Goal: Task Accomplishment & Management: Complete application form

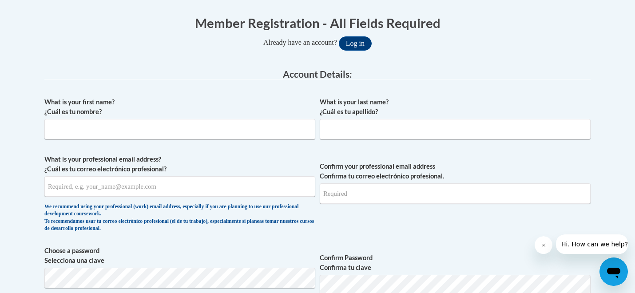
scroll to position [177, 0]
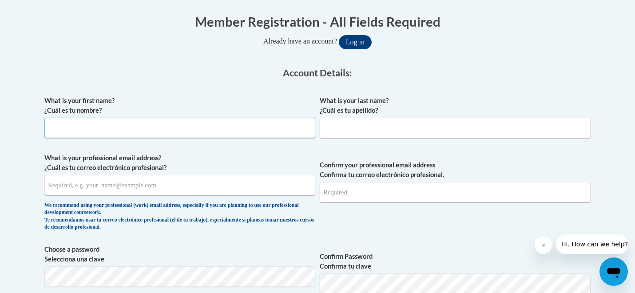
click at [292, 133] on input "What is your first name? ¿Cuál es tu nombre?" at bounding box center [179, 128] width 271 height 20
type input "Abbie-Grace"
click at [431, 125] on input "What is your last name? ¿Cuál es tu apellido?" at bounding box center [455, 128] width 271 height 20
type input "Hunt"
click at [206, 184] on input "What is your professional email address? ¿Cuál es tu correo electrónico profesi…" at bounding box center [179, 185] width 271 height 20
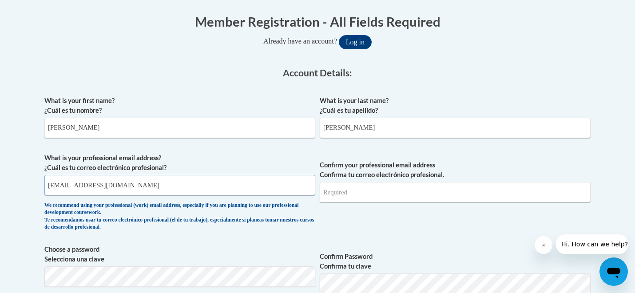
type input "ahunt@starkvillesd.com"
type input "A"
type input "ahunt@starkvillesd.com"
click at [243, 240] on div "What is your first name? ¿Cuál es tu nombre? Abbie-Grace What is your last name…" at bounding box center [317, 293] width 546 height 405
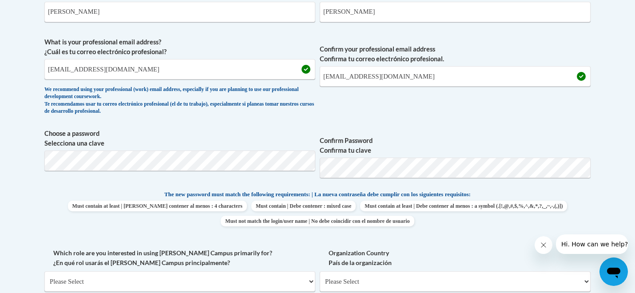
scroll to position [293, 0]
click at [409, 127] on div "What is your first name? ¿Cuál es tu nombre? Abbie-Grace What is your last name…" at bounding box center [317, 177] width 546 height 405
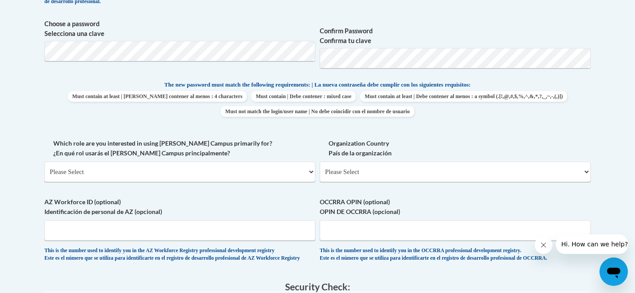
scroll to position [403, 0]
click at [285, 171] on select "Please Select College/University | Colegio/Universidad Community/Nonprofit Part…" at bounding box center [179, 171] width 271 height 20
select select "fbf2d438-af2f-41f8-98f1-81c410e29de3"
click at [44, 161] on select "Please Select College/University | Colegio/Universidad Community/Nonprofit Part…" at bounding box center [179, 171] width 271 height 20
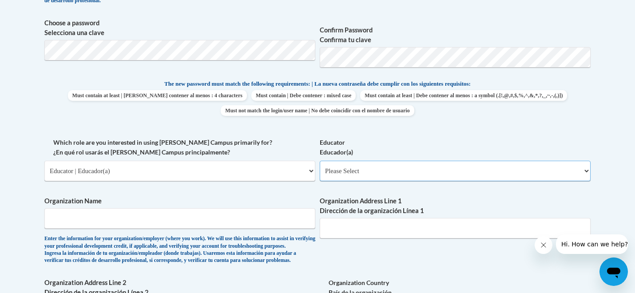
click at [371, 172] on select "Please Select Early Learning/Daycare Teacher/Family Home Care Provider | Maestr…" at bounding box center [455, 171] width 271 height 20
select select "8e40623d-54d0-45cd-9f92-5df65cd3f8cf"
click at [320, 161] on select "Please Select Early Learning/Daycare Teacher/Family Home Care Provider | Maestr…" at bounding box center [455, 171] width 271 height 20
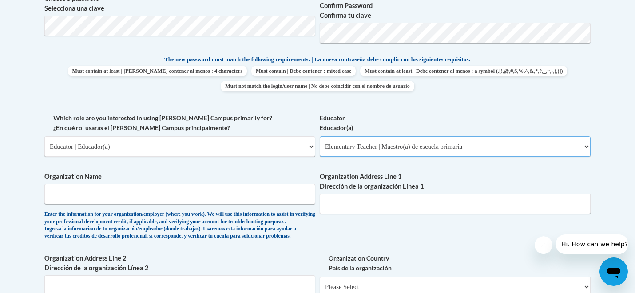
scroll to position [430, 0]
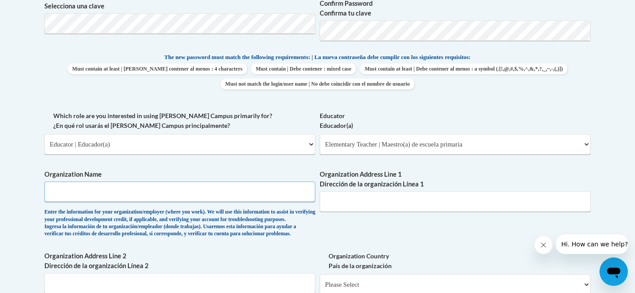
click at [272, 200] on input "Organization Name" at bounding box center [179, 192] width 271 height 20
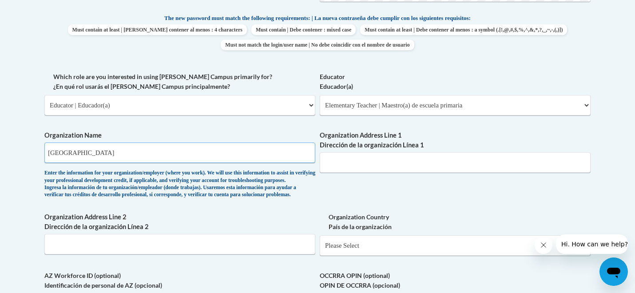
scroll to position [469, 0]
type input "West Elementary School"
click at [344, 163] on input "Organization Address Line 1 Dirección de la organización Línea 1" at bounding box center [455, 162] width 271 height 20
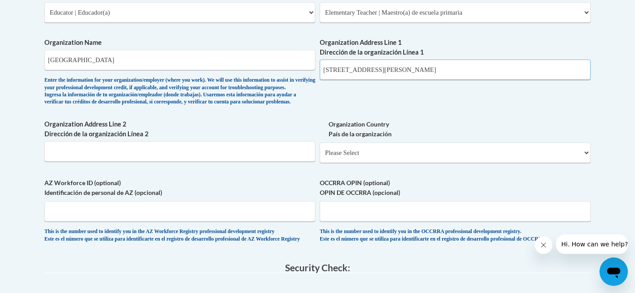
scroll to position [562, 0]
type input "127 Sturgis-Maben Rd"
click at [330, 163] on select "Please Select United States | Estados Unidos Outside of the United States | Fue…" at bounding box center [455, 152] width 271 height 20
select select "ad49bcad-a171-4b2e-b99c-48b446064914"
click at [320, 156] on select "Please Select United States | Estados Unidos Outside of the United States | Fue…" at bounding box center [455, 152] width 271 height 20
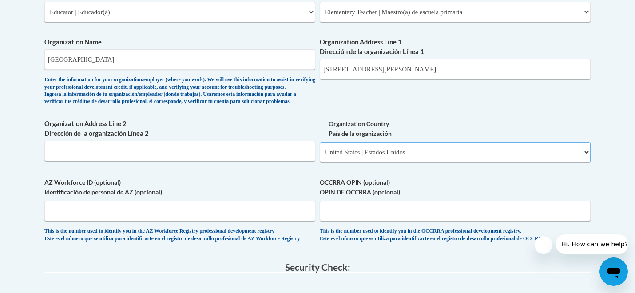
select select
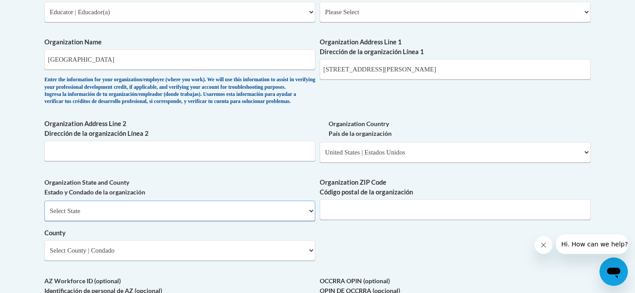
click at [265, 221] on select "Select State Alabama Alaska Arizona Arkansas California Colorado Connecticut De…" at bounding box center [179, 211] width 271 height 20
select select "Mississippi"
click at [44, 215] on select "Select State Alabama Alaska Arizona Arkansas California Colorado Connecticut De…" at bounding box center [179, 211] width 271 height 20
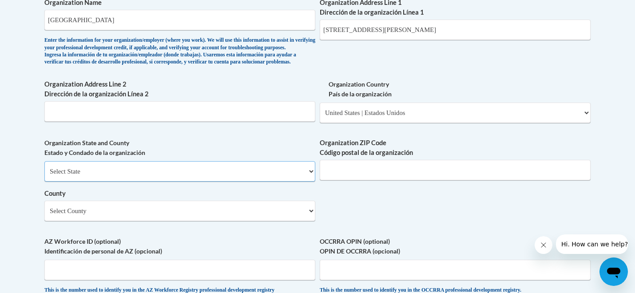
scroll to position [603, 0]
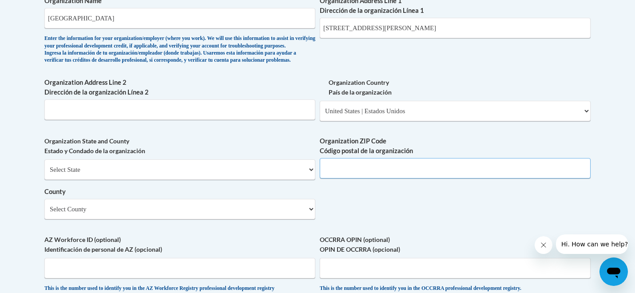
click at [350, 178] on input "Organization ZIP Code Código postal de la organización" at bounding box center [455, 168] width 271 height 20
type input "39769"
click at [270, 219] on select "Select County Adams Alcorn Amite Attala Benton Bolivar Calhoun Carroll Chickasa…" at bounding box center [179, 209] width 271 height 20
select select "Oktibbeha"
click at [44, 214] on select "Select County Adams Alcorn Amite Attala Benton Bolivar Calhoun Carroll Chickasa…" at bounding box center [179, 209] width 271 height 20
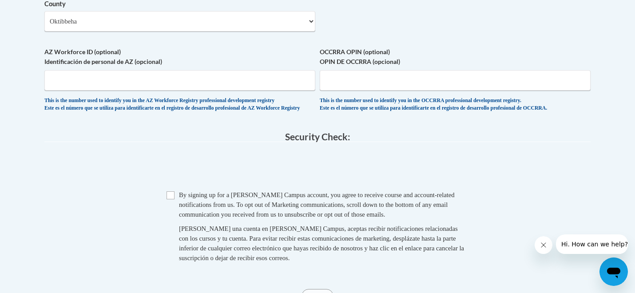
scroll to position [799, 0]
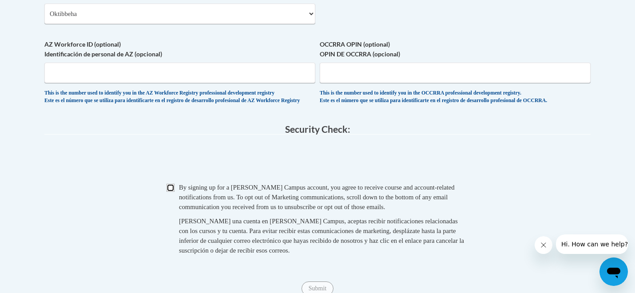
click at [170, 192] on input "Checkbox" at bounding box center [170, 188] width 8 height 8
checkbox input "true"
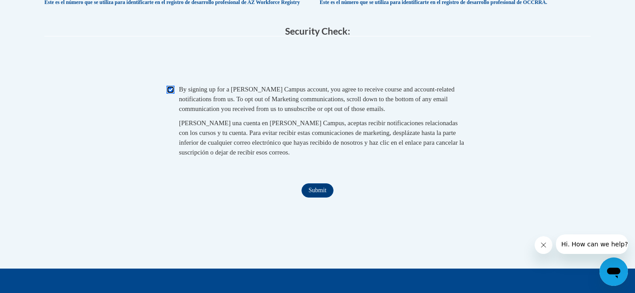
scroll to position [1010, 0]
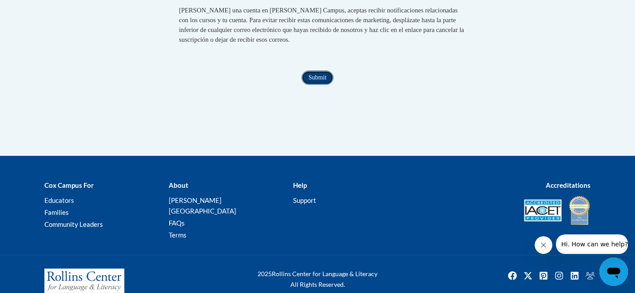
click at [312, 85] on input "Submit" at bounding box center [317, 78] width 32 height 14
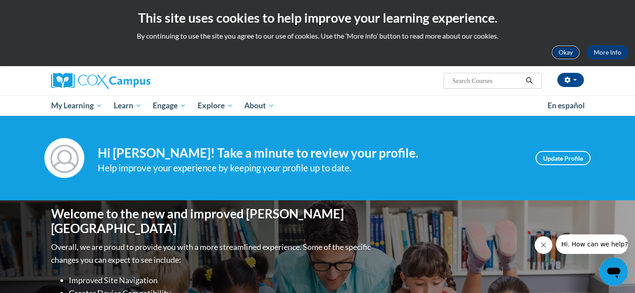
click at [554, 55] on button "Okay" at bounding box center [565, 52] width 28 height 14
